Goal: Transaction & Acquisition: Purchase product/service

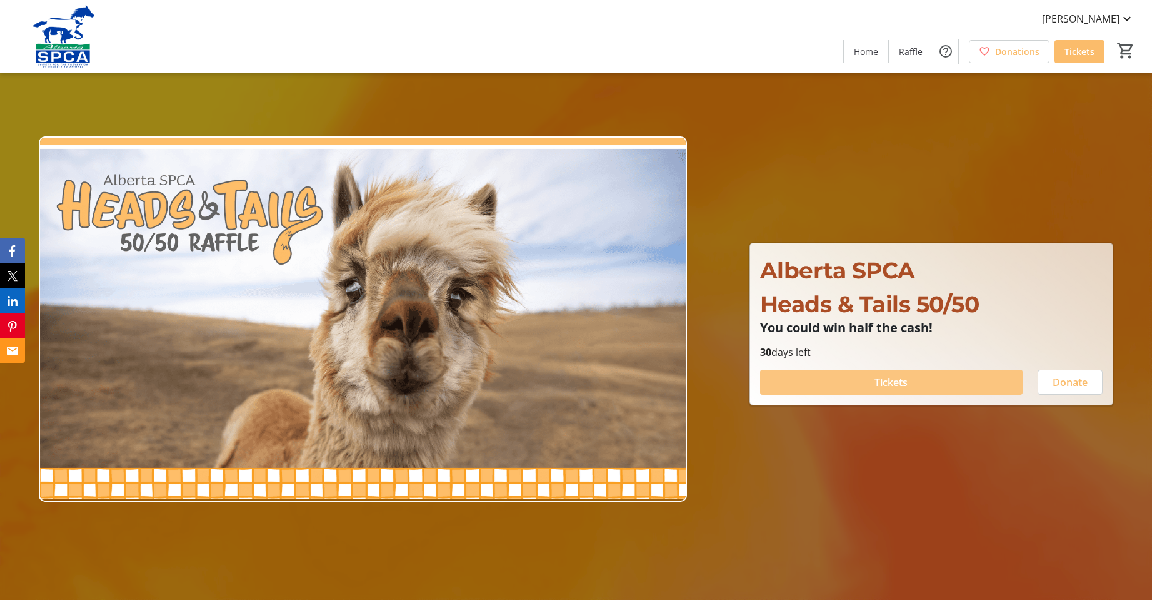
click at [877, 381] on span "Tickets" at bounding box center [891, 382] width 33 height 15
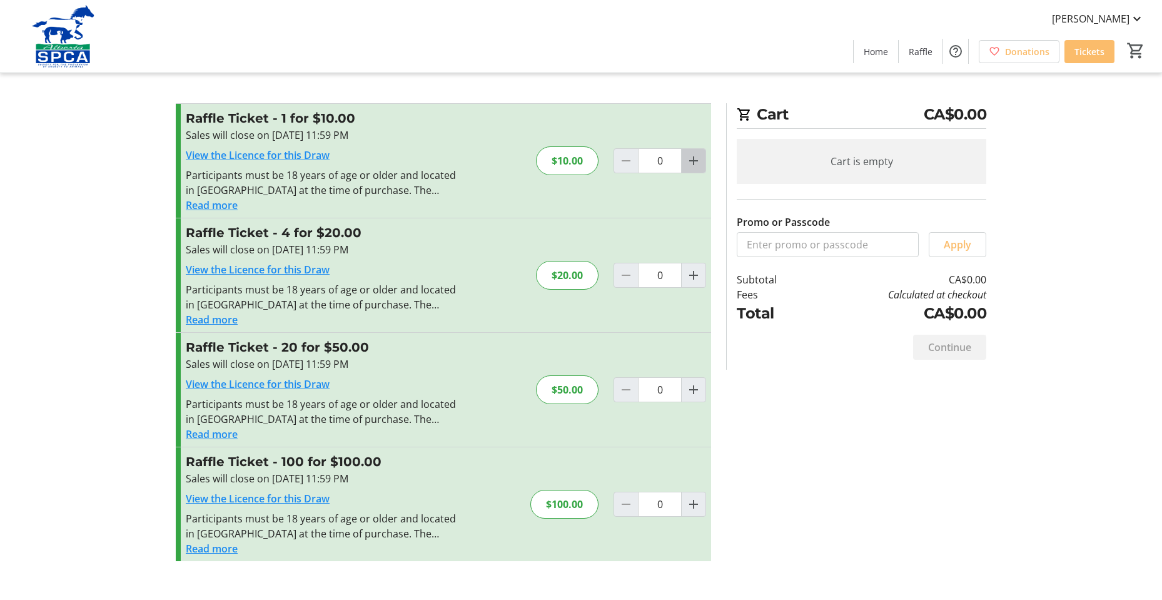
click at [699, 168] on mat-icon "Increment by one" at bounding box center [693, 160] width 15 height 15
type input "1"
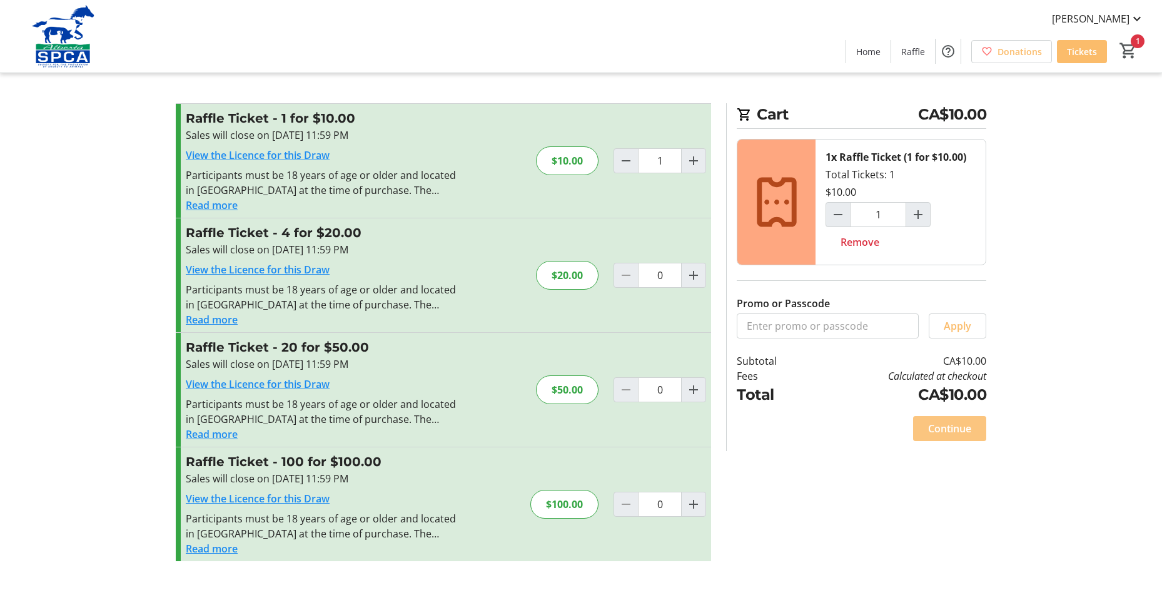
click at [949, 435] on span "Continue" at bounding box center [949, 428] width 43 height 15
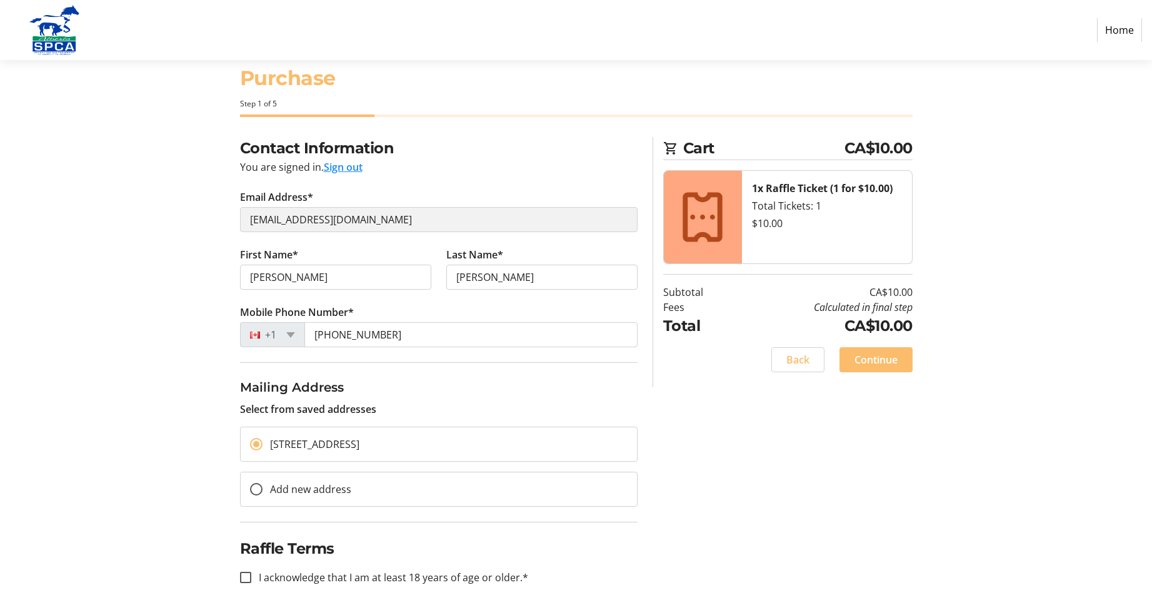
scroll to position [42, 0]
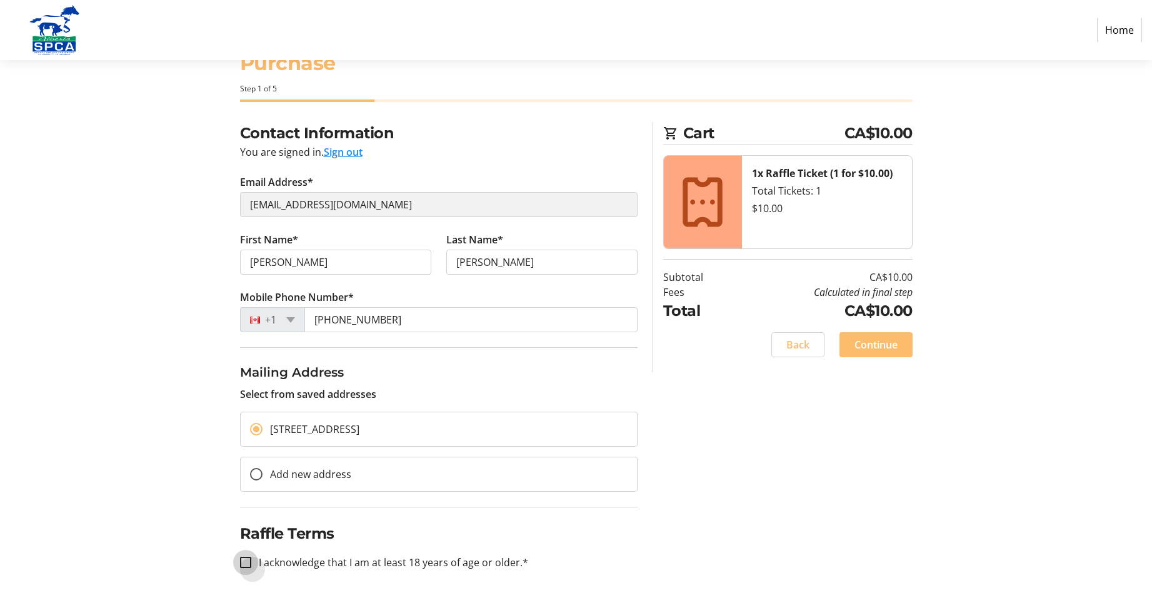
click at [249, 563] on input "I acknowledge that I am at least 18 years of age or older.*" at bounding box center [245, 561] width 11 height 11
checkbox input "true"
click at [875, 346] on span "Continue" at bounding box center [876, 344] width 43 height 15
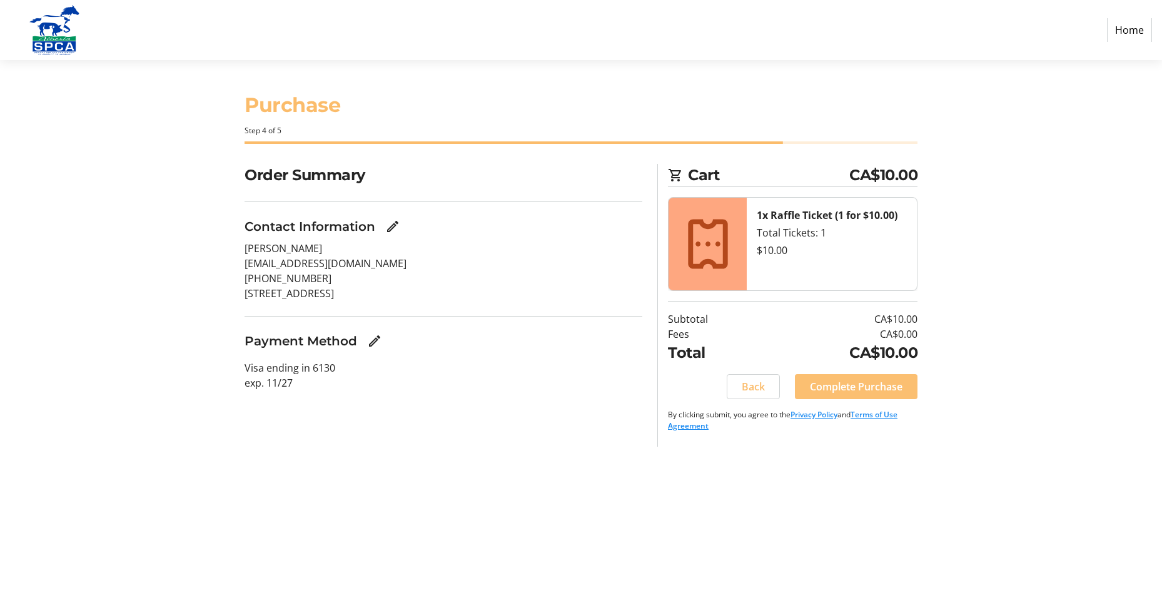
click at [860, 387] on span "Complete Purchase" at bounding box center [856, 386] width 93 height 15
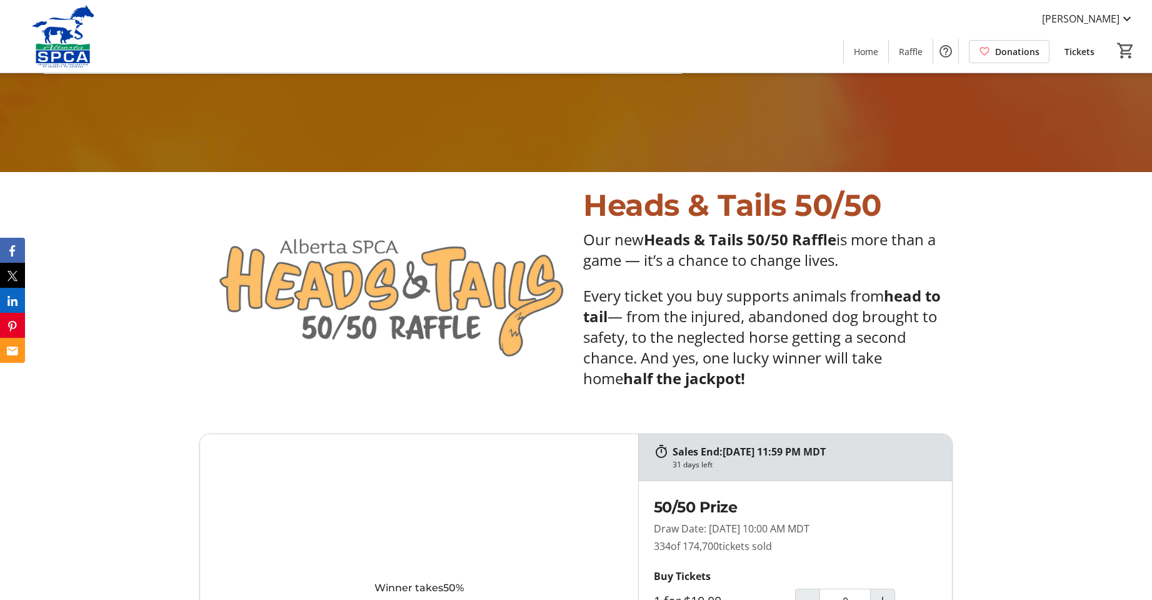
scroll to position [438, 0]
